Goal: Transaction & Acquisition: Purchase product/service

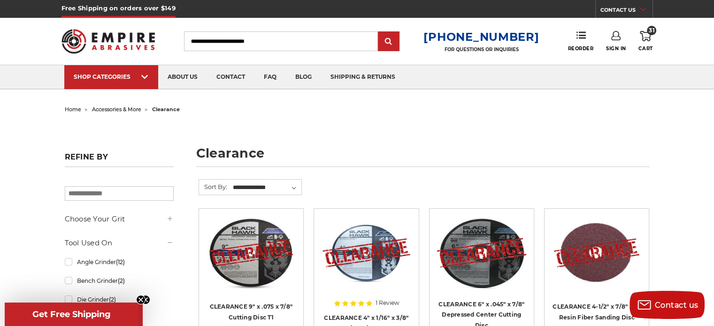
click at [640, 28] on div "Toggle menu Menu Search [PHONE_NUMBER] FOR QUESTIONS OR INQUIRIES Phone Reorder…" at bounding box center [356, 41] width 591 height 47
click at [644, 34] on icon at bounding box center [645, 36] width 11 height 10
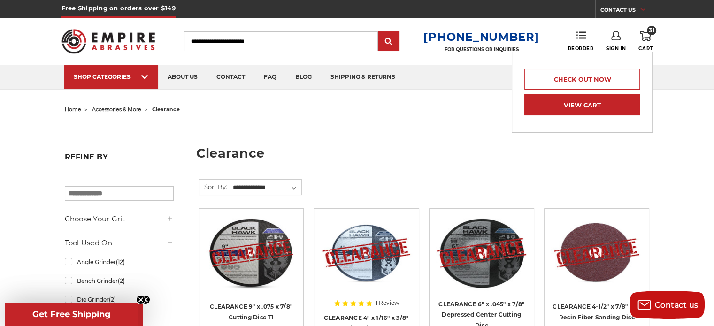
click at [577, 105] on link "View Cart" at bounding box center [581, 104] width 115 height 21
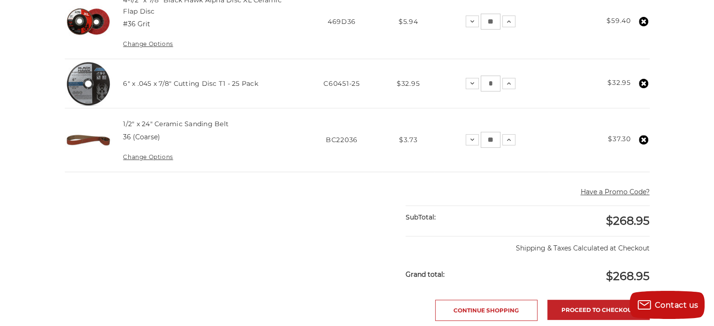
scroll to position [340, 0]
click at [645, 83] on use at bounding box center [643, 83] width 9 height 9
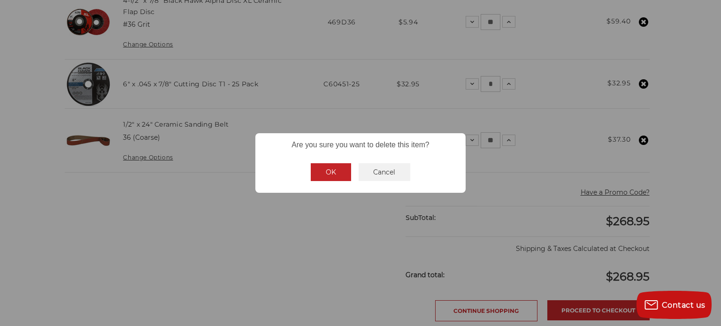
click at [340, 170] on button "OK" at bounding box center [331, 172] width 40 height 18
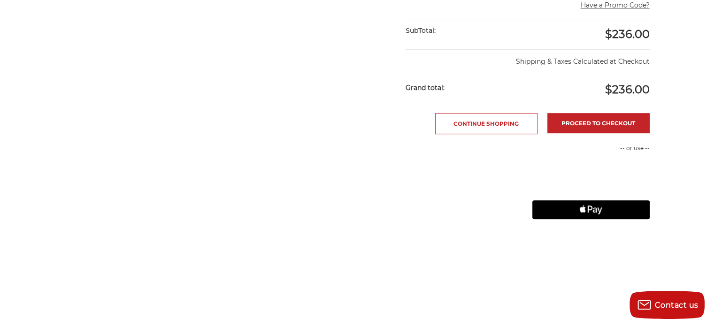
scroll to position [479, 0]
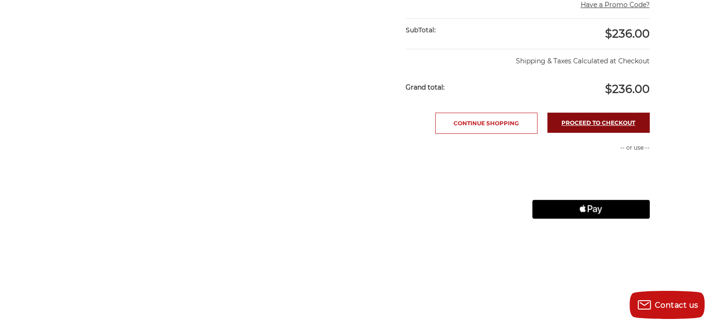
click at [589, 123] on link "Proceed to checkout" at bounding box center [598, 123] width 102 height 20
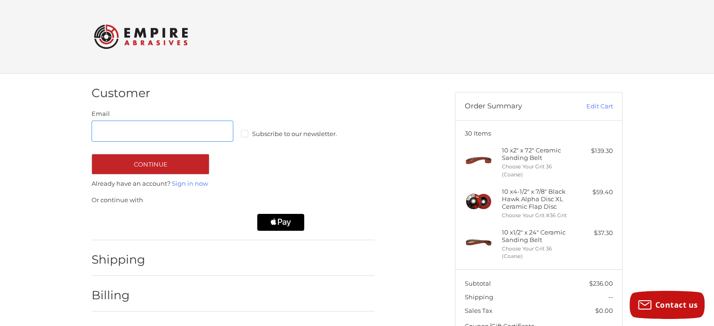
click at [133, 128] on input "Email" at bounding box center [163, 131] width 142 height 21
type input "**********"
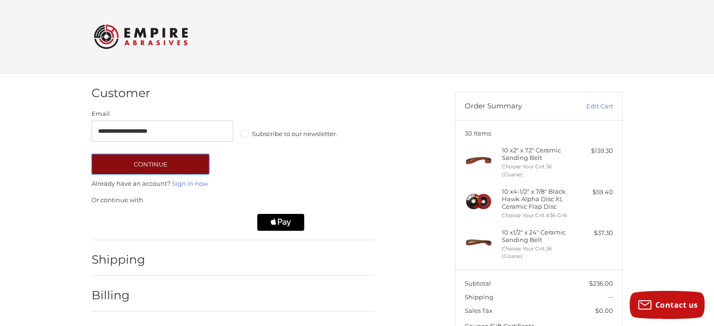
click at [178, 157] on button "Continue" at bounding box center [151, 164] width 118 height 21
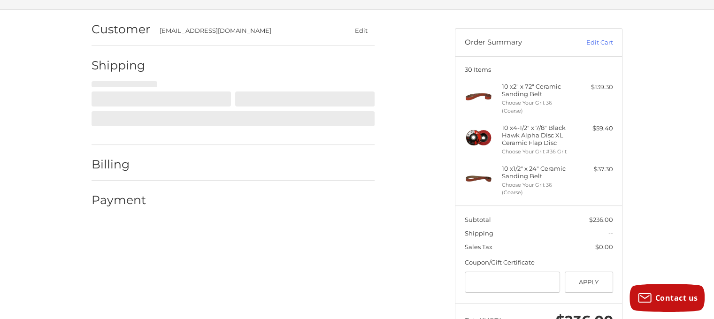
select select "**"
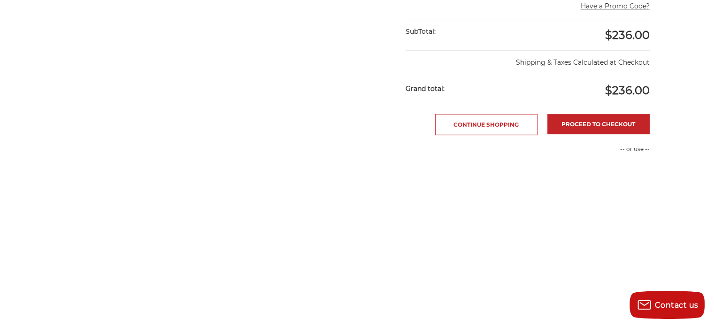
scroll to position [243, 0]
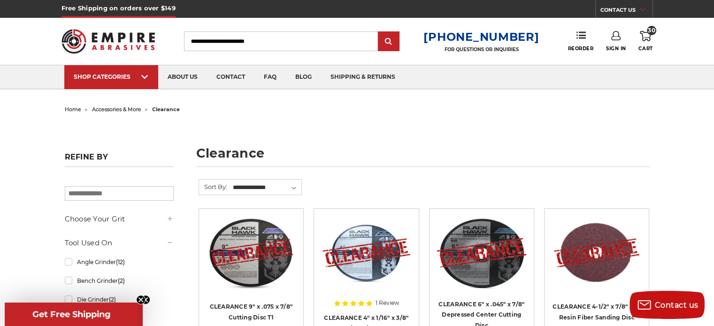
click at [619, 36] on use at bounding box center [615, 35] width 9 height 9
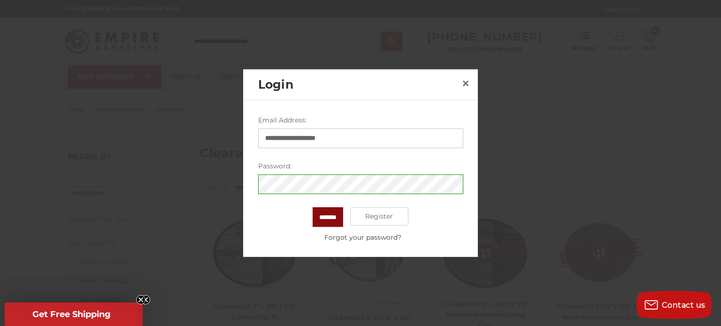
click at [326, 213] on input "*******" at bounding box center [328, 217] width 31 height 20
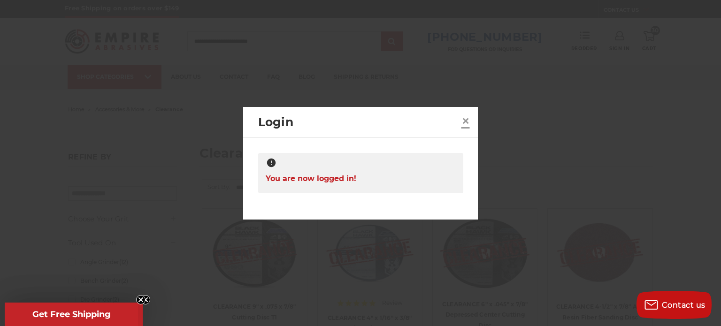
click at [463, 122] on span "×" at bounding box center [465, 121] width 8 height 18
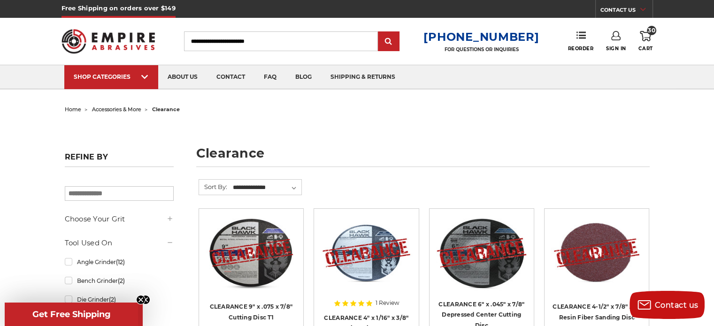
click at [645, 40] on use at bounding box center [645, 36] width 11 height 10
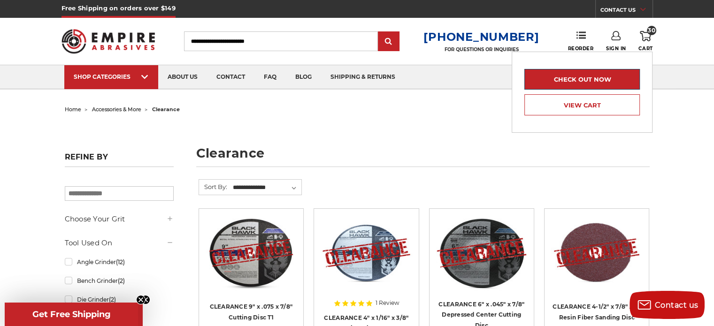
click at [587, 76] on link "Check out now" at bounding box center [581, 79] width 115 height 21
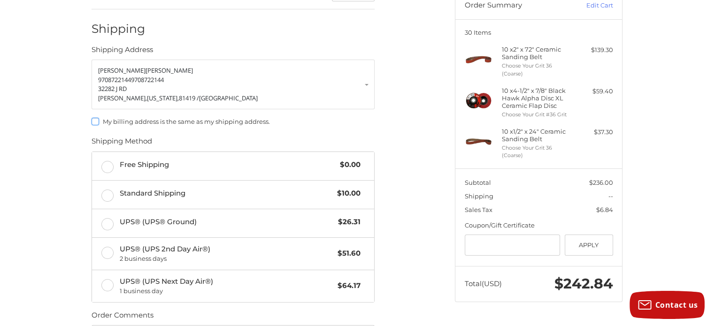
scroll to position [111, 0]
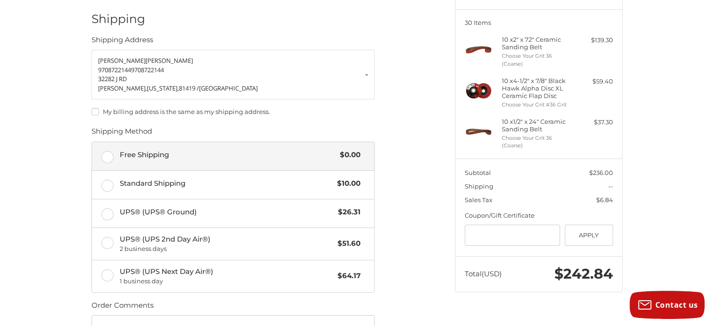
click at [110, 154] on label "Free Shipping $0.00" at bounding box center [233, 156] width 282 height 28
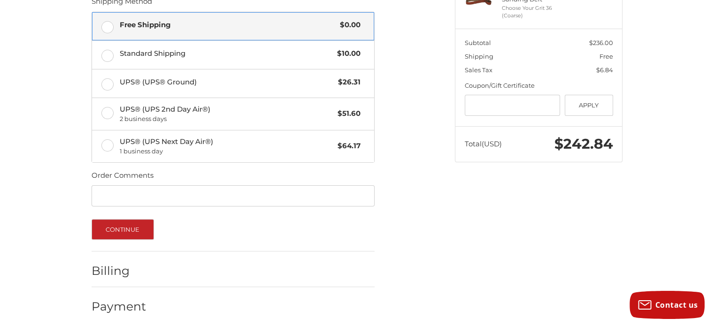
scroll to position [245, 0]
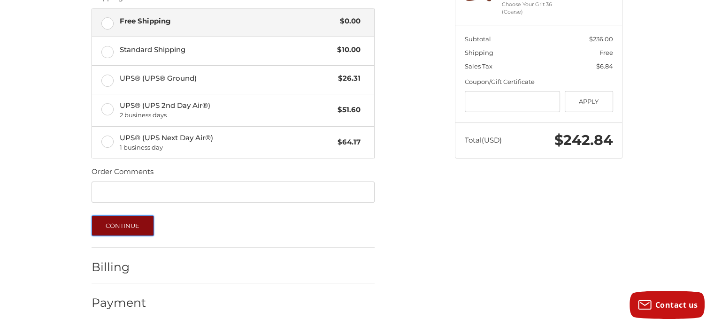
click at [112, 225] on button "Continue" at bounding box center [123, 225] width 62 height 21
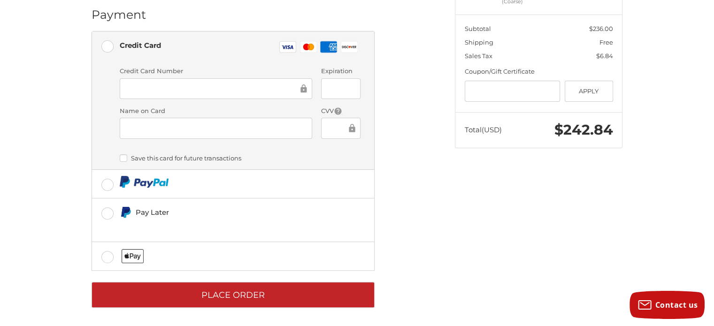
scroll to position [256, 0]
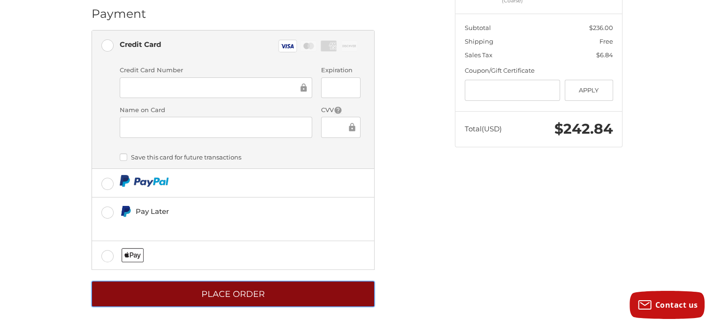
click at [248, 288] on button "Place Order" at bounding box center [233, 294] width 283 height 26
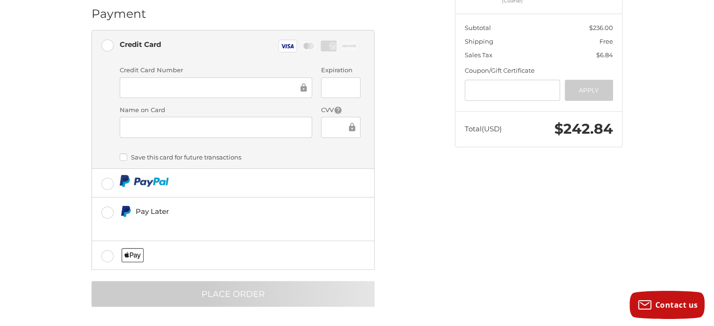
scroll to position [9, 0]
